Goal: Information Seeking & Learning: Find specific fact

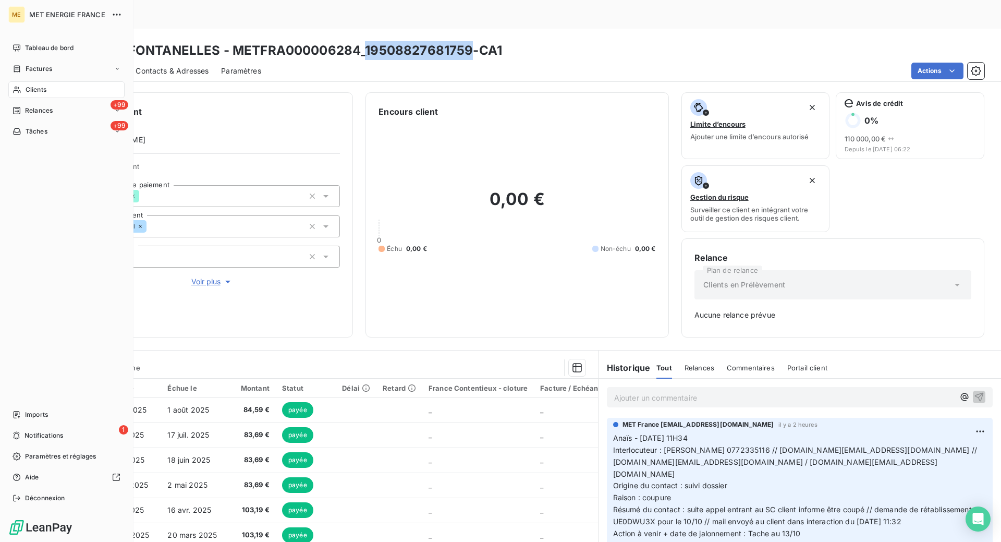
click at [23, 68] on div "Factures" at bounding box center [33, 68] width 40 height 9
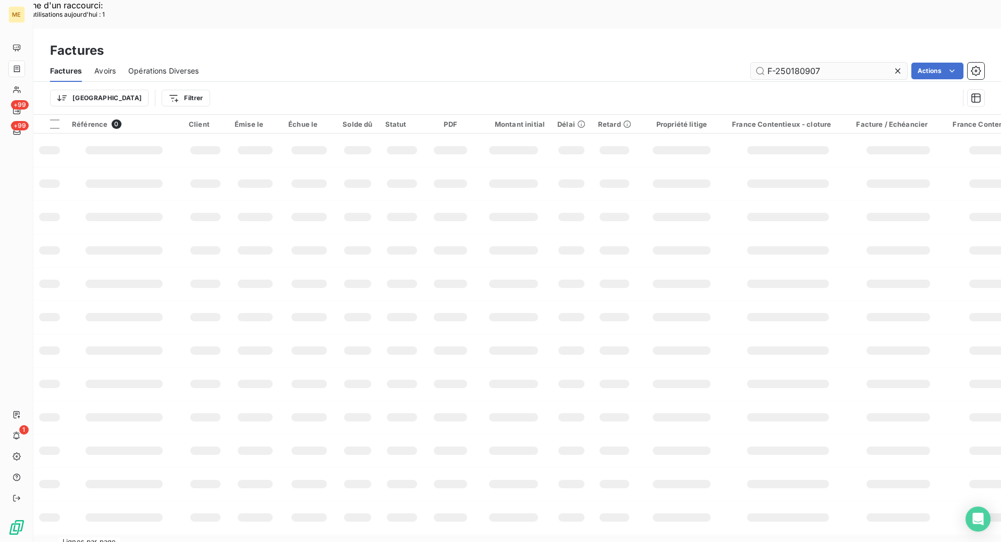
drag, startPoint x: 828, startPoint y: 42, endPoint x: 767, endPoint y: 44, distance: 61.0
click at [767, 63] on input "F-250180907" at bounding box center [829, 71] width 156 height 17
type input "F-250175813"
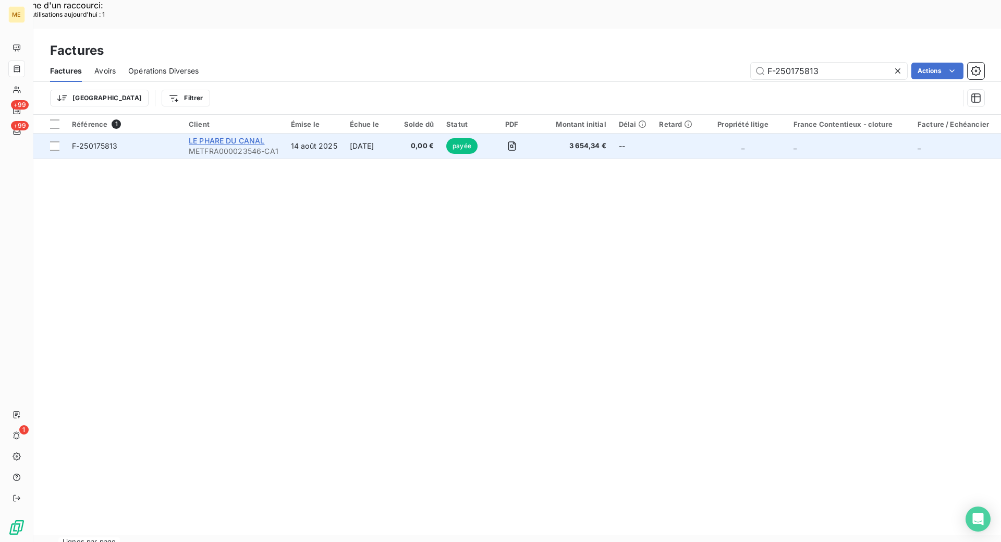
click at [251, 136] on span "LE PHARE DU CANAL" at bounding box center [227, 140] width 76 height 9
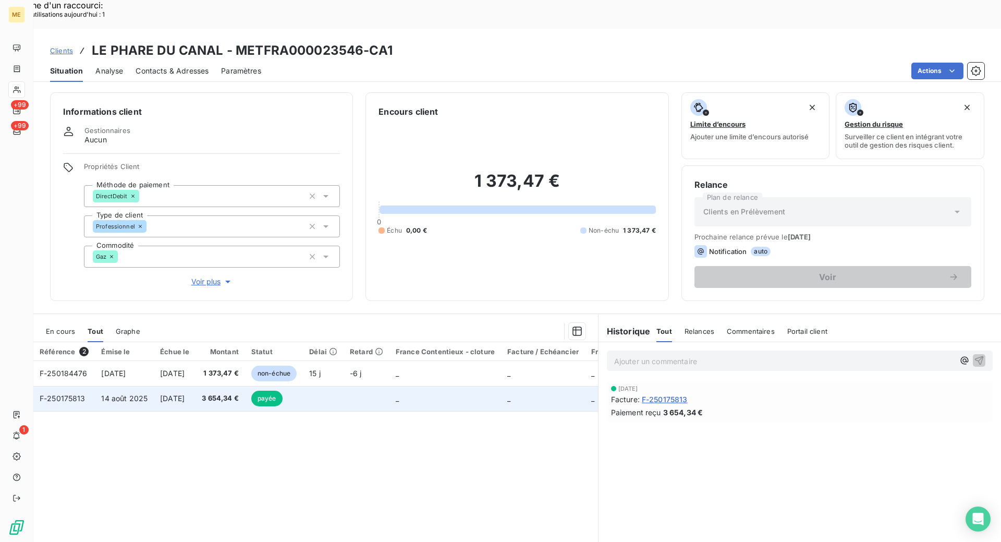
click at [70, 394] on span "F-250175813" at bounding box center [63, 398] width 46 height 9
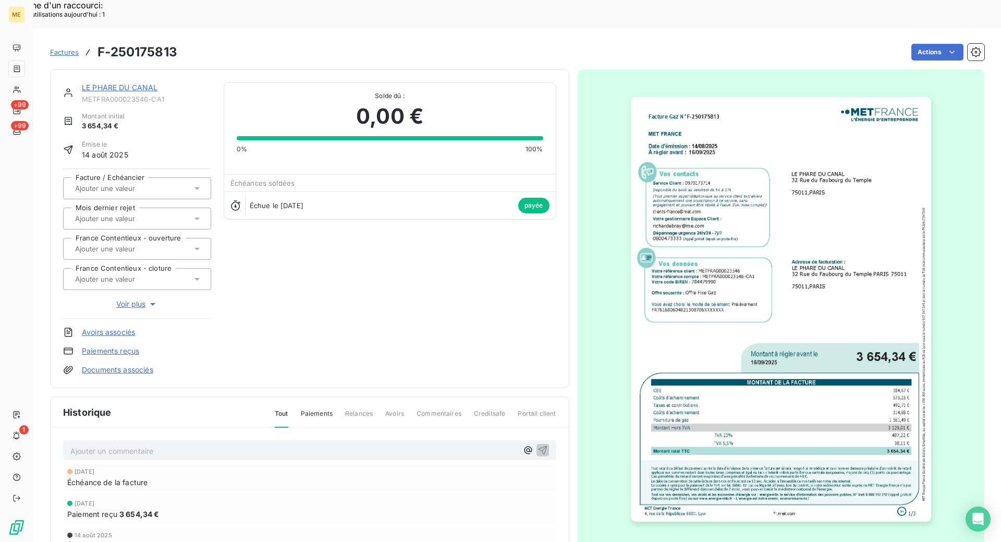
click at [139, 83] on link "LE PHARE DU CANAL" at bounding box center [120, 87] width 76 height 9
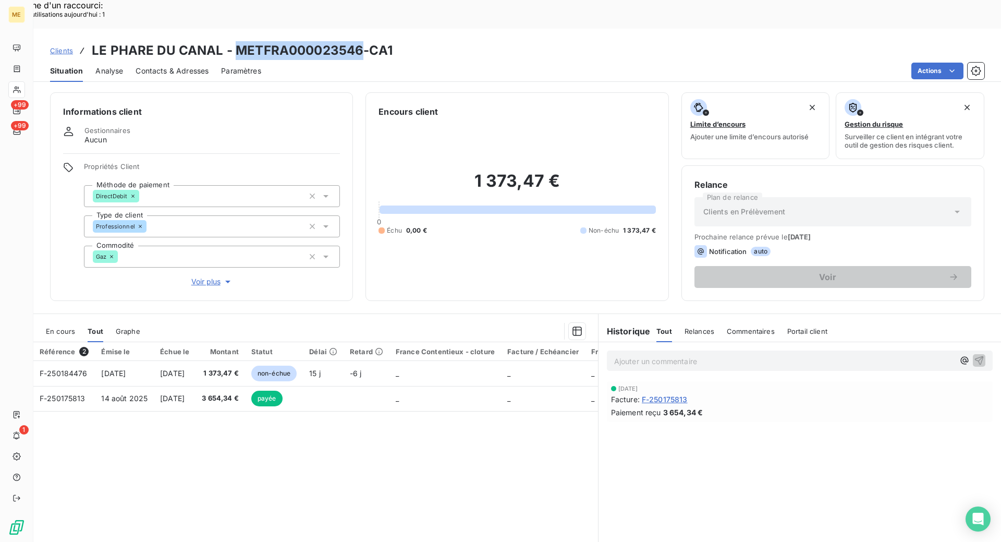
drag, startPoint x: 360, startPoint y: 22, endPoint x: 233, endPoint y: 22, distance: 126.7
click at [233, 41] on h3 "LE PHARE DU CANAL - METFRA000023546-CA1" at bounding box center [242, 50] width 301 height 19
copy h3 "METFRA000023546"
click at [361, 259] on div "Informations client Gestionnaires Aucun Propriétés Client Méthode de paiement D…" at bounding box center [517, 196] width 968 height 209
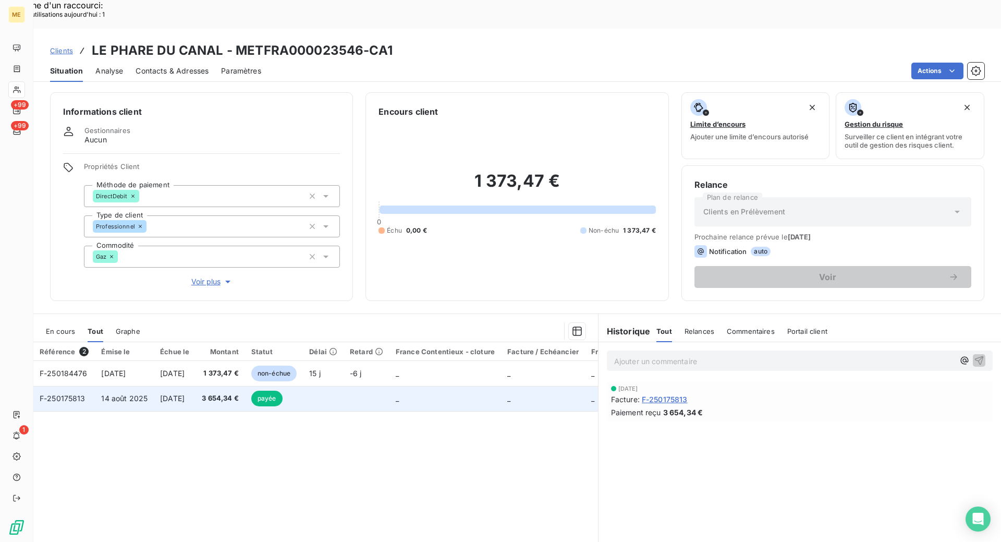
click at [70, 394] on span "F-250175813" at bounding box center [63, 398] width 46 height 9
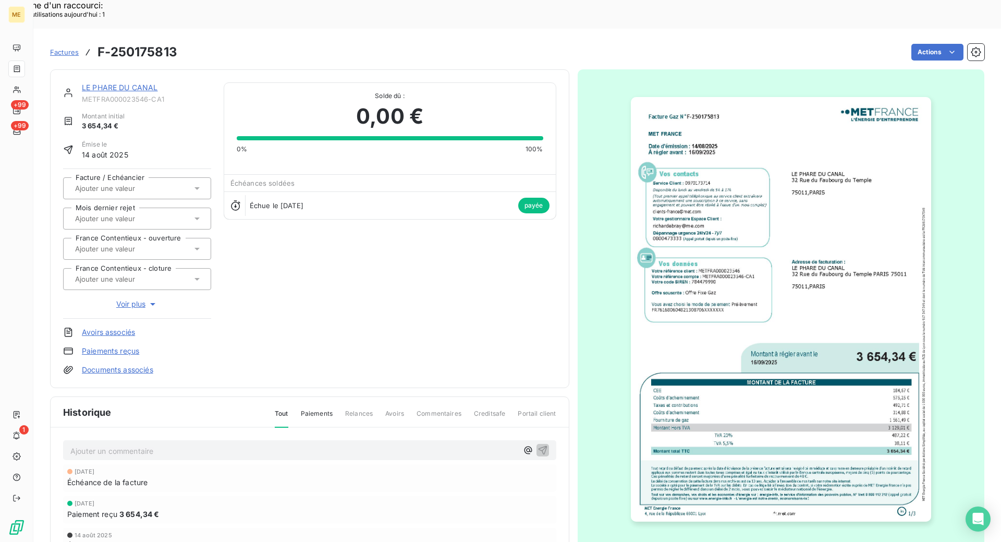
click at [128, 83] on link "LE PHARE DU CANAL" at bounding box center [120, 87] width 76 height 9
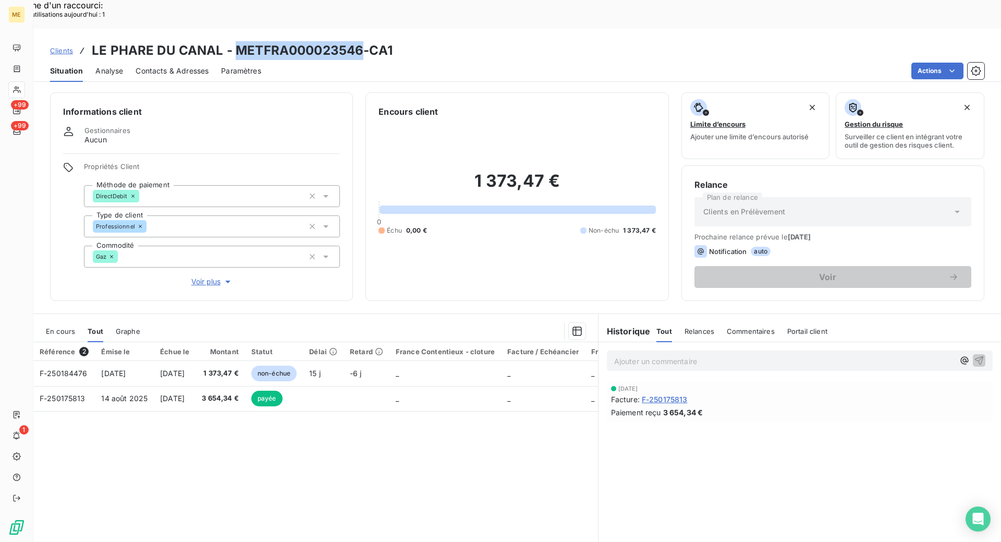
drag, startPoint x: 360, startPoint y: 26, endPoint x: 237, endPoint y: 21, distance: 122.6
click at [237, 41] on h3 "LE PHARE DU CANAL - METFRA000023546-CA1" at bounding box center [242, 50] width 301 height 19
copy h3 "METFRA000023546"
drag, startPoint x: 53, startPoint y: 13, endPoint x: 53, endPoint y: 20, distance: 6.8
click at [53, 41] on div "Clients LE PHARE DU CANAL - METFRA000023546-CA1" at bounding box center [221, 50] width 343 height 19
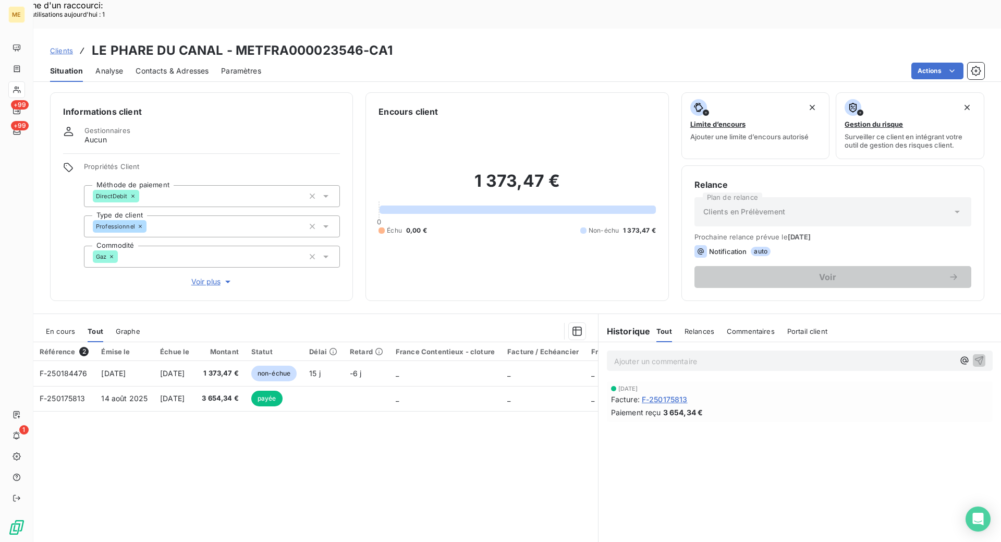
click at [53, 46] on span "Clients" at bounding box center [61, 50] width 23 height 8
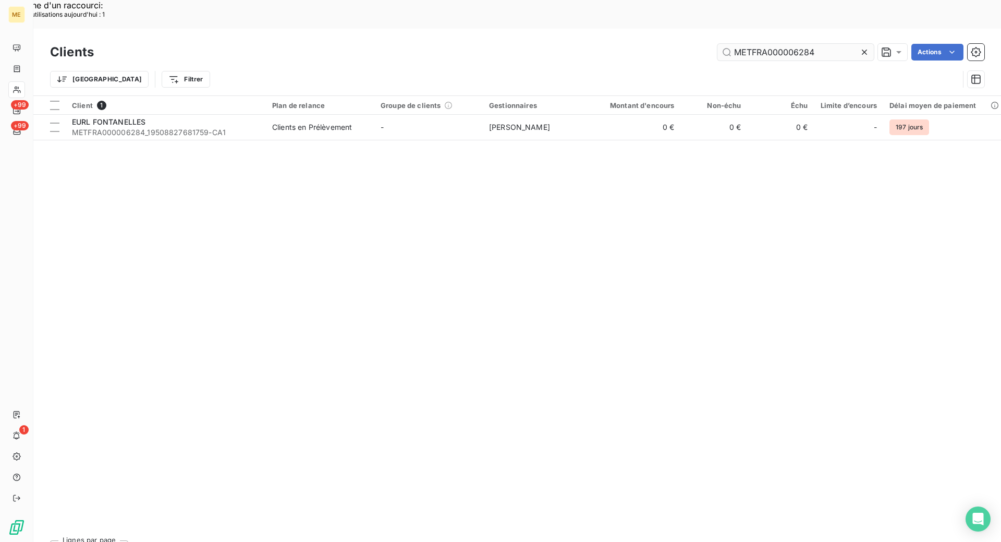
click at [749, 44] on input "METFRA000006284" at bounding box center [795, 52] width 156 height 17
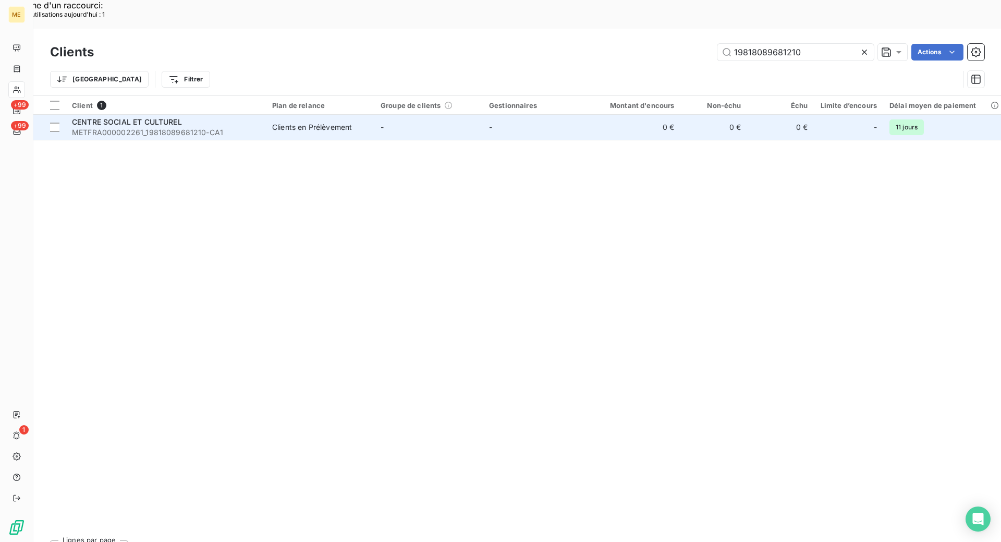
type input "19818089681210"
click at [243, 115] on td "CENTRE SOCIAL ET CULTUREL METFRA000002261_19818089681210-CA1" at bounding box center [166, 127] width 200 height 25
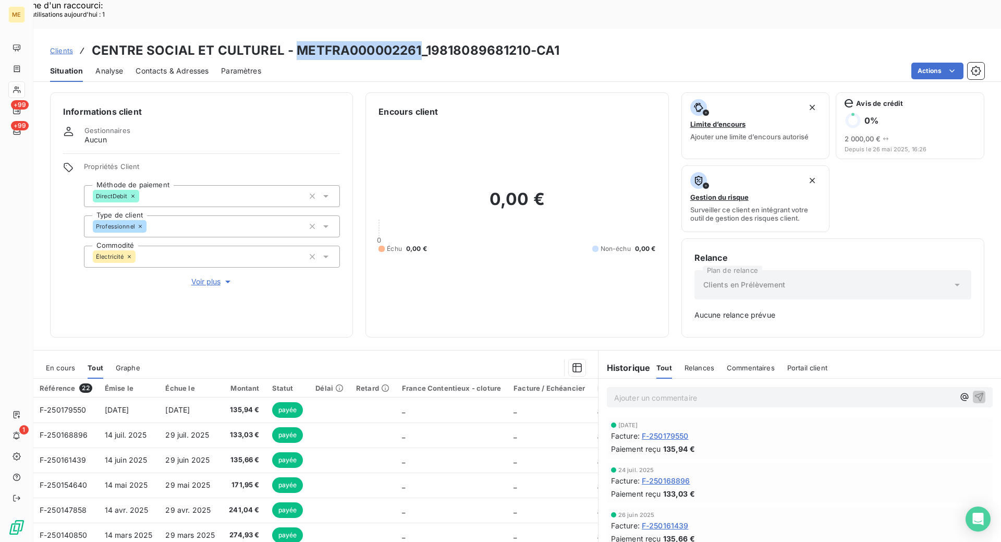
drag, startPoint x: 417, startPoint y: 18, endPoint x: 297, endPoint y: 17, distance: 119.9
click at [297, 41] on h3 "CENTRE SOCIAL ET CULTUREL - METFRA000002261_19818089681210-CA1" at bounding box center [326, 50] width 468 height 19
copy h3 "METFRA000002261"
drag, startPoint x: 527, startPoint y: 22, endPoint x: 423, endPoint y: 21, distance: 103.8
click at [423, 41] on h3 "CENTRE SOCIAL ET CULTUREL - METFRA000002261_19818089681210-CA1" at bounding box center [326, 50] width 468 height 19
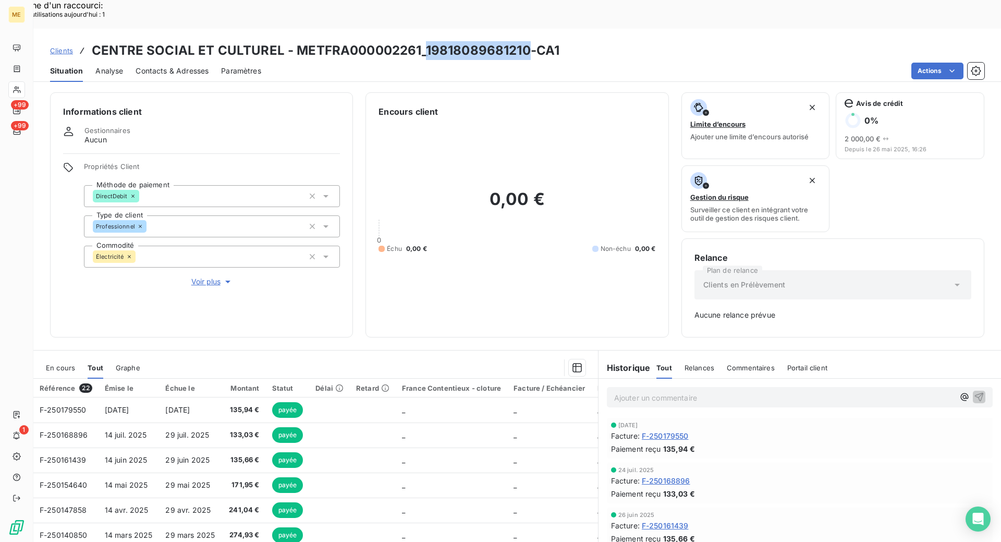
copy h3 "19818089681210"
